Goal: Information Seeking & Learning: Learn about a topic

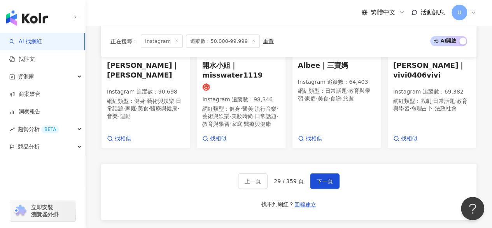
scroll to position [753, 0]
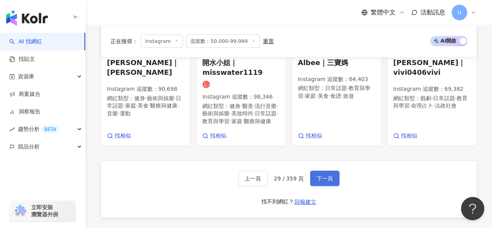
click at [319, 181] on span "下一頁" at bounding box center [325, 178] width 16 height 6
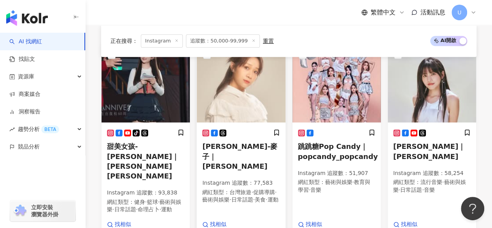
scroll to position [282, 0]
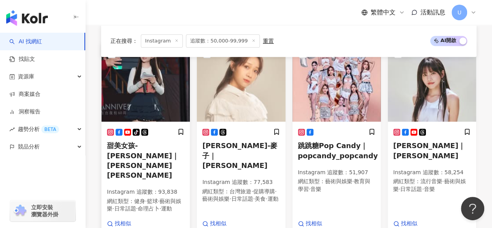
click at [170, 103] on img at bounding box center [146, 83] width 88 height 78
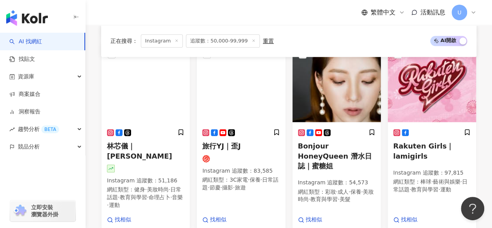
scroll to position [478, 0]
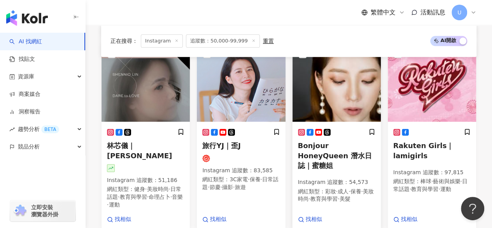
click at [335, 87] on img at bounding box center [336, 83] width 88 height 78
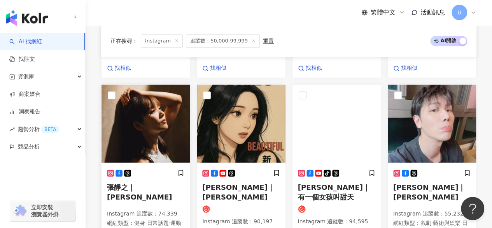
scroll to position [653, 0]
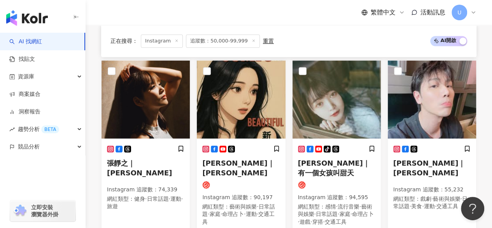
drag, startPoint x: 163, startPoint y: 101, endPoint x: 178, endPoint y: 4, distance: 98.5
click at [163, 101] on img at bounding box center [146, 99] width 88 height 78
click at [242, 107] on img at bounding box center [241, 99] width 88 height 78
click at [314, 93] on img at bounding box center [336, 99] width 88 height 78
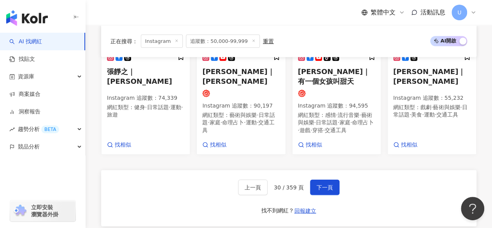
scroll to position [770, 0]
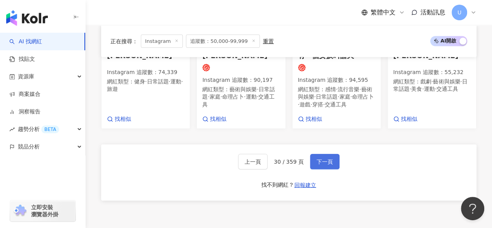
click at [317, 158] on span "下一頁" at bounding box center [325, 161] width 16 height 6
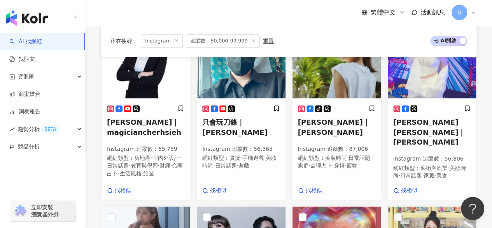
scroll to position [267, 0]
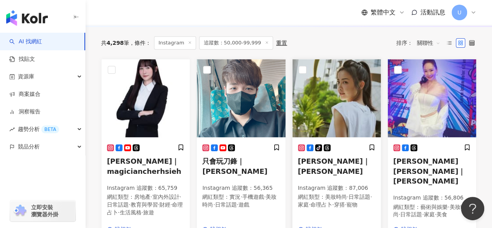
click at [338, 108] on img at bounding box center [336, 98] width 88 height 78
click at [420, 119] on img at bounding box center [432, 98] width 88 height 78
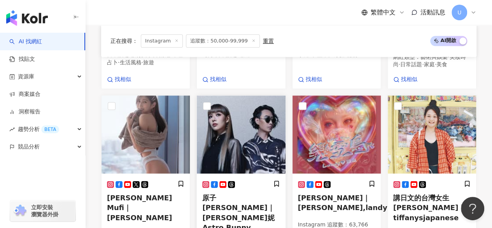
scroll to position [461, 0]
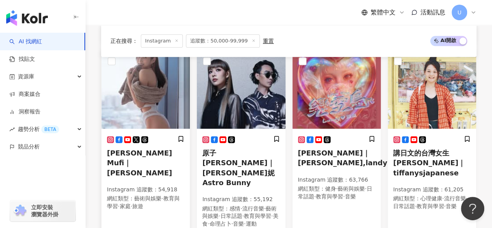
click at [156, 97] on img at bounding box center [146, 90] width 88 height 78
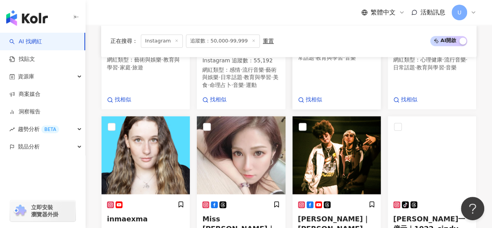
scroll to position [656, 0]
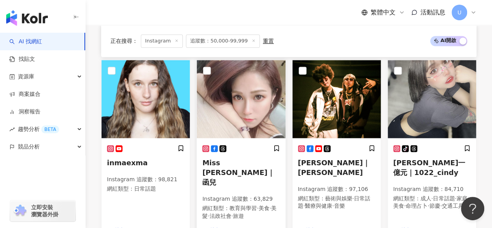
click at [257, 96] on img at bounding box center [241, 99] width 88 height 78
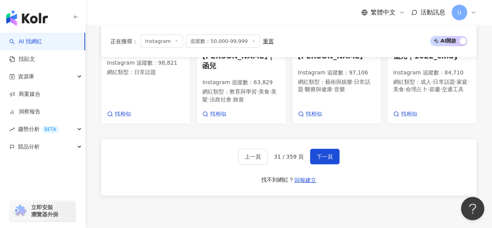
scroll to position [772, 0]
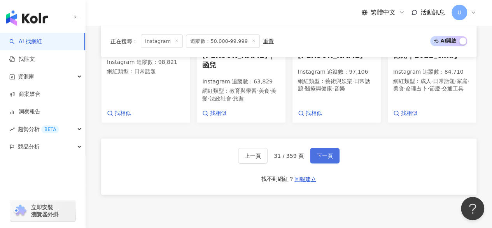
click at [317, 152] on span "下一頁" at bounding box center [325, 155] width 16 height 6
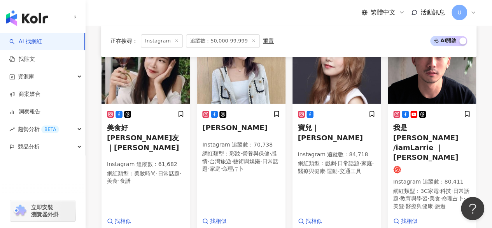
scroll to position [303, 0]
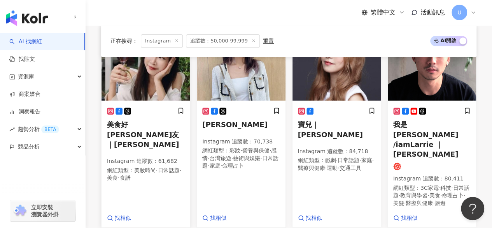
click at [145, 82] on img at bounding box center [146, 62] width 88 height 78
click at [229, 110] on div "李又汝 Yogurt Instagram 追蹤數 ： 70,738 網紅類型 ： 彩妝 · 營養與保健 · 感情 · 台灣旅遊 · 藝術與娛樂 · 日常話題 …" at bounding box center [241, 164] width 88 height 125
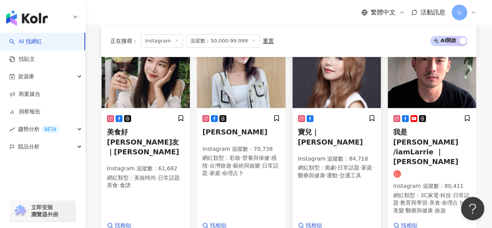
scroll to position [280, 0]
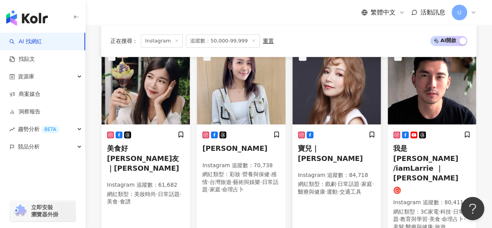
click at [326, 74] on img at bounding box center [336, 85] width 88 height 78
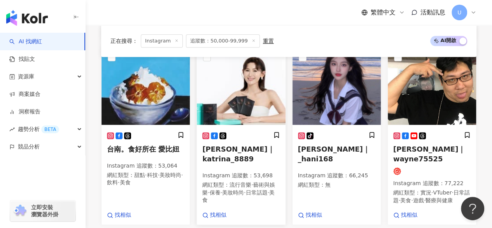
scroll to position [492, 0]
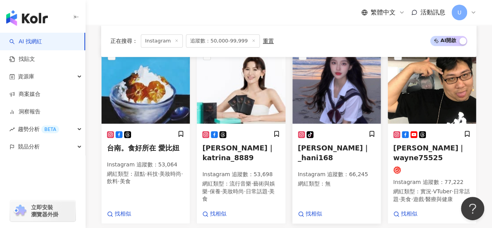
click at [318, 89] on img at bounding box center [336, 85] width 88 height 78
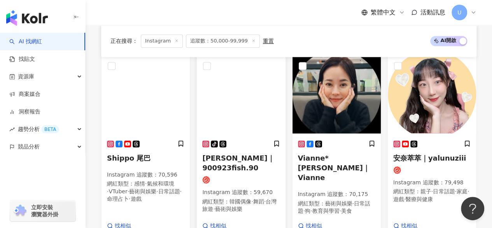
scroll to position [667, 0]
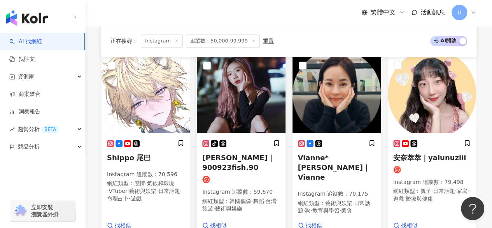
click at [228, 98] on img at bounding box center [241, 94] width 88 height 78
click at [414, 93] on img at bounding box center [432, 94] width 88 height 78
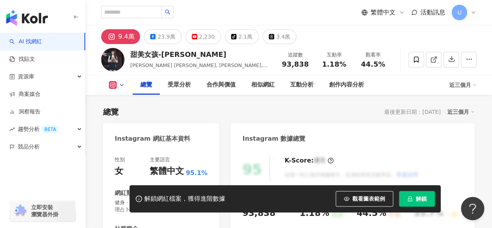
scroll to position [112, 0]
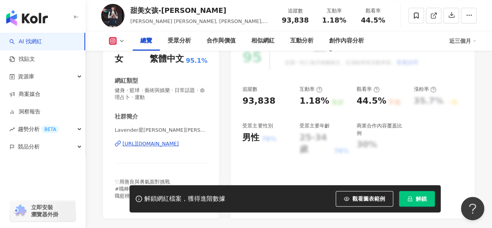
click at [165, 144] on div "https://www.instagram.com/lavender121588/" at bounding box center [151, 143] width 56 height 7
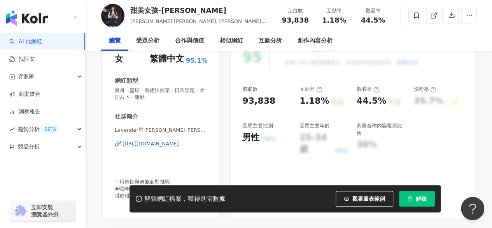
scroll to position [0, 0]
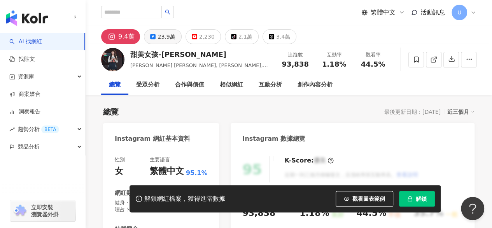
click at [161, 37] on div "23.9萬" at bounding box center [167, 36] width 18 height 11
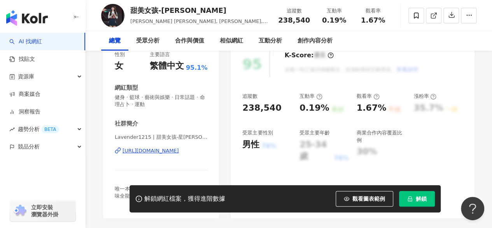
click at [165, 147] on div "https://www.facebook.com/857629264349637" at bounding box center [151, 150] width 56 height 7
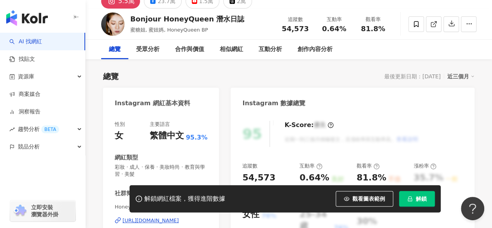
scroll to position [117, 0]
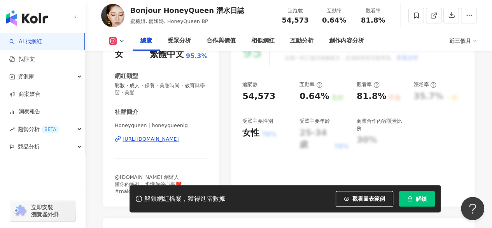
click at [161, 136] on div "https://www.instagram.com/honeyqueenig/" at bounding box center [151, 138] width 56 height 7
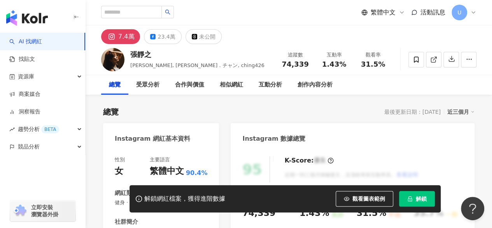
scroll to position [117, 0]
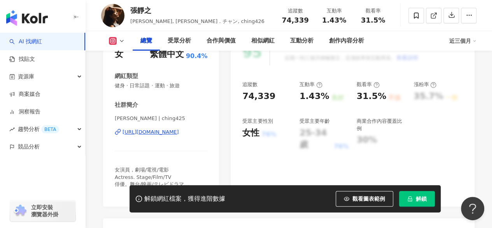
click at [180, 127] on div "張靜之 Christine Chang | ching425 https://www.instagram.com/ching425/" at bounding box center [161, 138] width 93 height 46
click at [178, 133] on div "https://www.instagram.com/ching425/" at bounding box center [151, 131] width 56 height 7
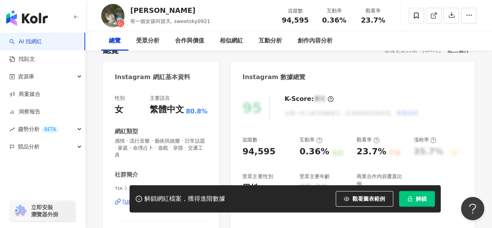
scroll to position [156, 0]
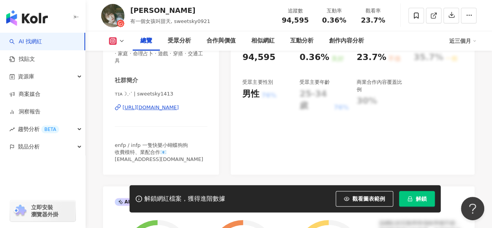
click at [153, 106] on div "https://www.instagram.com/sweetsky1413/" at bounding box center [151, 107] width 56 height 7
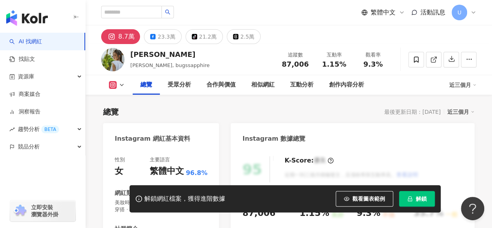
scroll to position [117, 0]
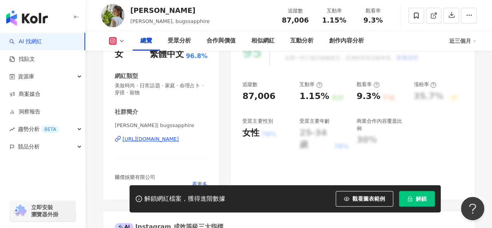
click at [179, 138] on div "https://www.instagram.com/bugssapphire/" at bounding box center [151, 138] width 56 height 7
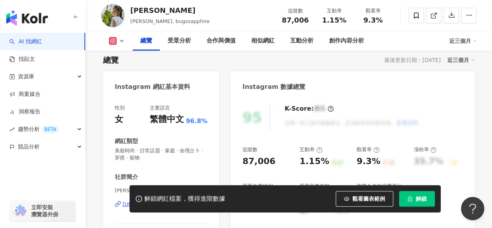
scroll to position [51, 0]
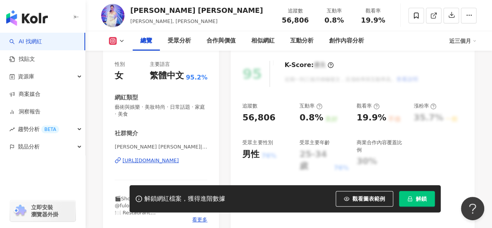
scroll to position [107, 0]
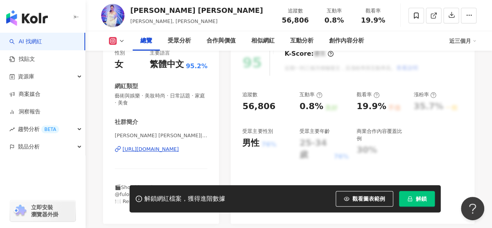
click at [145, 152] on div "[URL][DOMAIN_NAME]" at bounding box center [151, 148] width 56 height 7
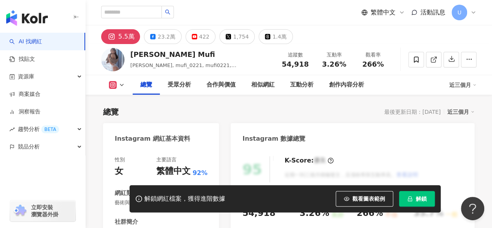
scroll to position [142, 0]
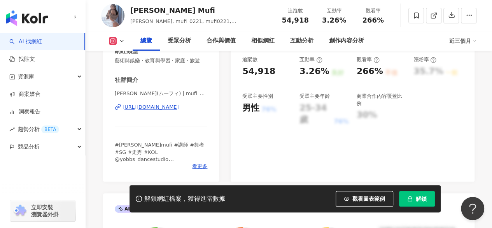
click at [158, 110] on div "https://www.instagram.com/mufi_0221/" at bounding box center [151, 106] width 56 height 7
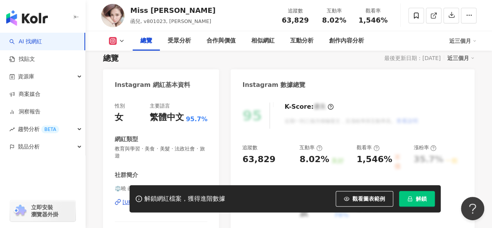
scroll to position [117, 0]
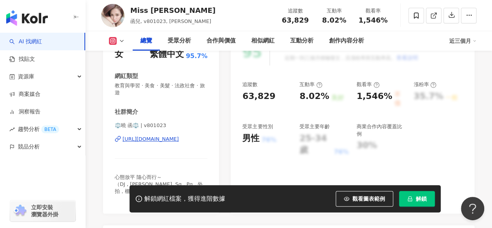
click at [160, 137] on div "https://www.instagram.com/v801023/" at bounding box center [151, 138] width 56 height 7
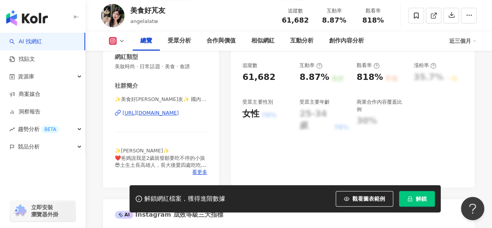
scroll to position [136, 0]
click at [153, 114] on div "https://www.instagram.com/angelalatw/" at bounding box center [151, 112] width 56 height 7
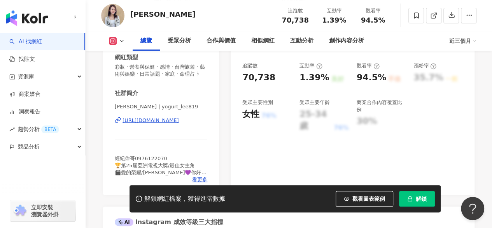
scroll to position [156, 0]
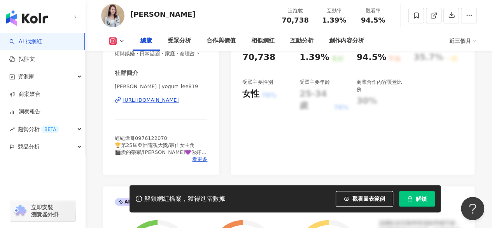
click at [157, 103] on div "https://www.instagram.com/yogurt_lee819/" at bounding box center [151, 99] width 56 height 7
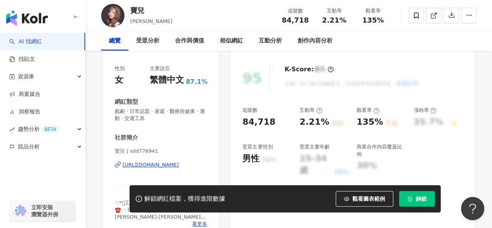
scroll to position [117, 0]
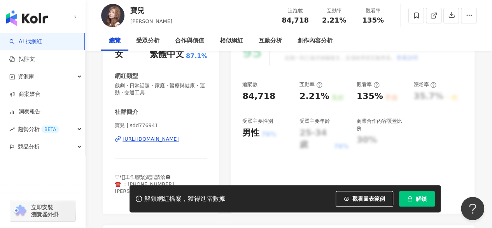
click at [163, 138] on div "https://www.instagram.com/sdd776941/" at bounding box center [151, 138] width 56 height 7
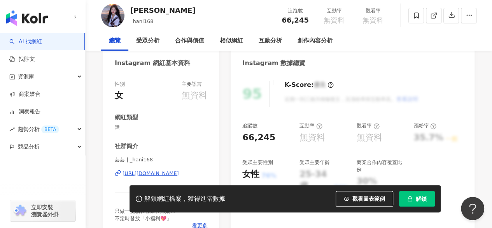
scroll to position [78, 0]
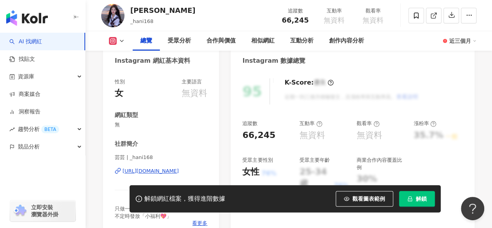
click at [168, 167] on div "https://www.instagram.com/_hani168" at bounding box center [151, 170] width 56 height 7
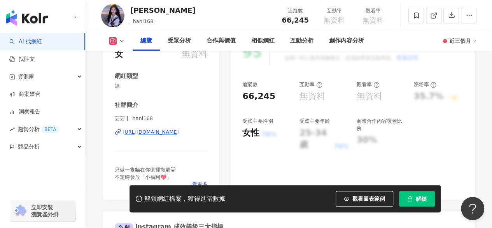
scroll to position [0, 0]
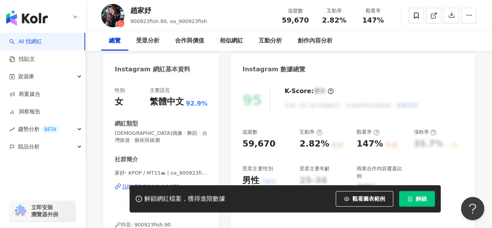
scroll to position [117, 0]
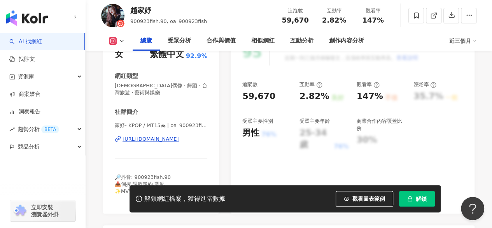
click at [146, 139] on div "[URL][DOMAIN_NAME]" at bounding box center [151, 138] width 56 height 7
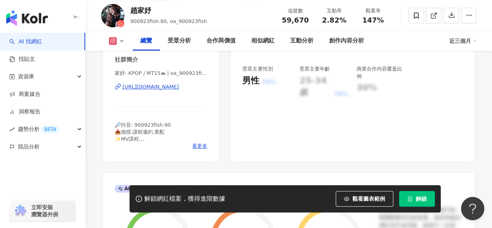
scroll to position [165, 0]
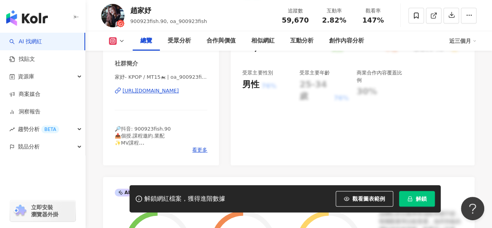
click at [165, 92] on div "[URL][DOMAIN_NAME]" at bounding box center [151, 90] width 56 height 7
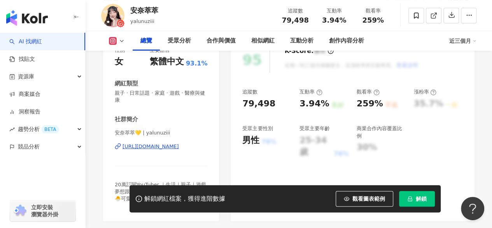
scroll to position [154, 0]
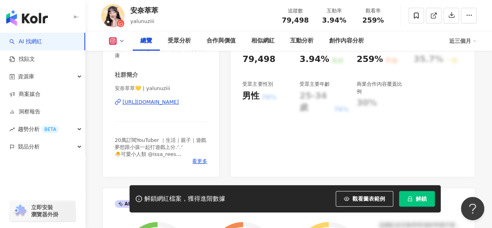
click at [155, 102] on div "[URL][DOMAIN_NAME]" at bounding box center [151, 101] width 56 height 7
